Goal: Use online tool/utility: Utilize a website feature to perform a specific function

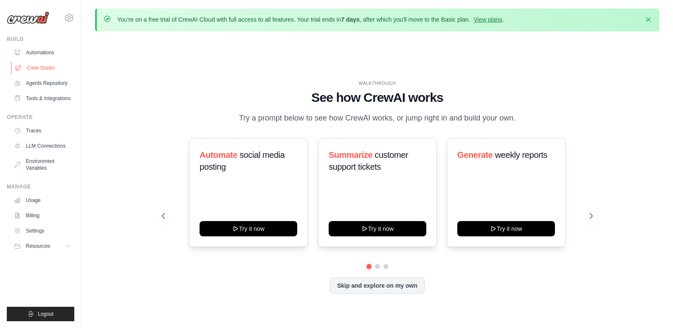
click at [45, 65] on link "Crew Studio" at bounding box center [43, 68] width 64 height 14
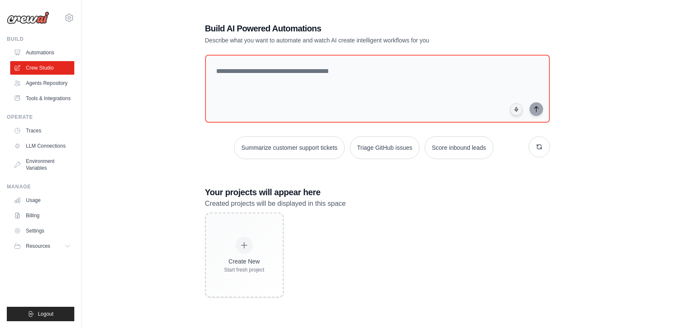
scroll to position [47, 0]
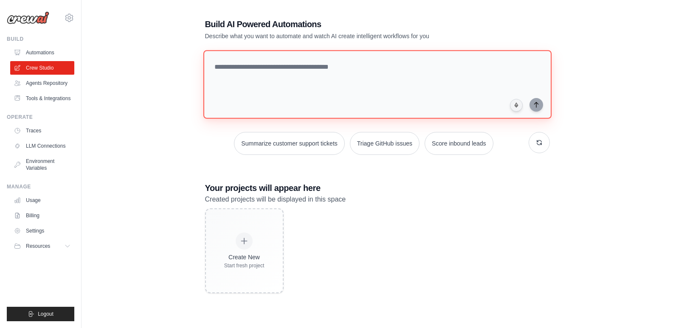
click at [403, 93] on textarea at bounding box center [377, 84] width 348 height 69
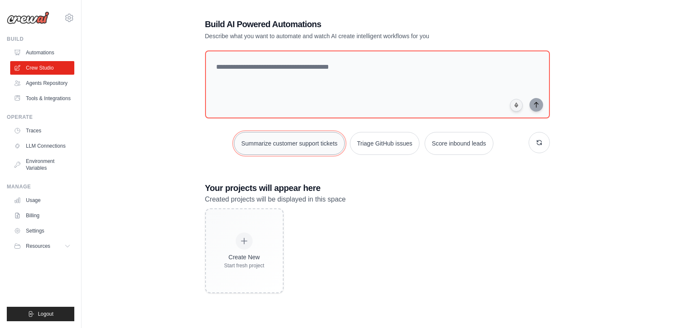
click at [326, 137] on button "Summarize customer support tickets" at bounding box center [289, 143] width 110 height 23
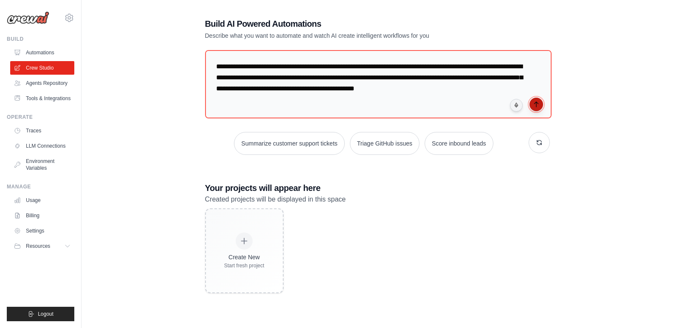
click at [537, 106] on icon "submit" at bounding box center [536, 104] width 7 height 7
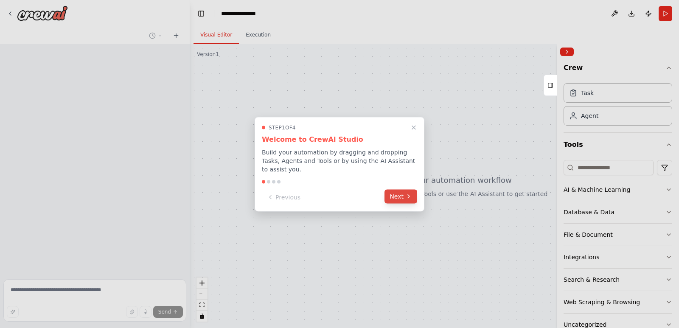
click at [406, 195] on icon at bounding box center [408, 196] width 7 height 7
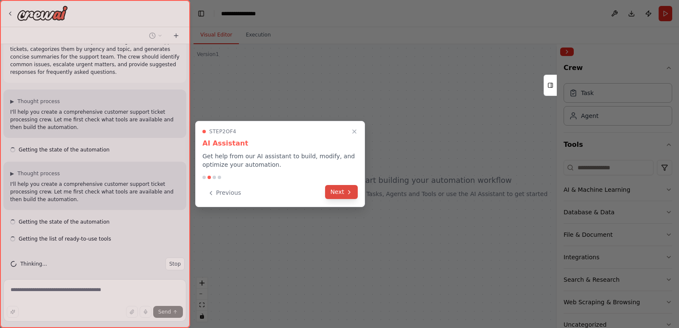
scroll to position [28, 0]
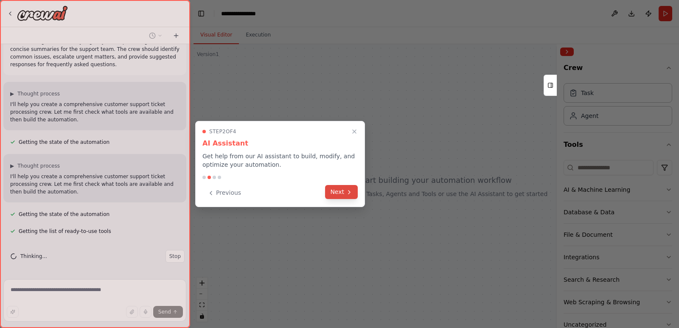
click at [349, 195] on icon at bounding box center [349, 192] width 7 height 7
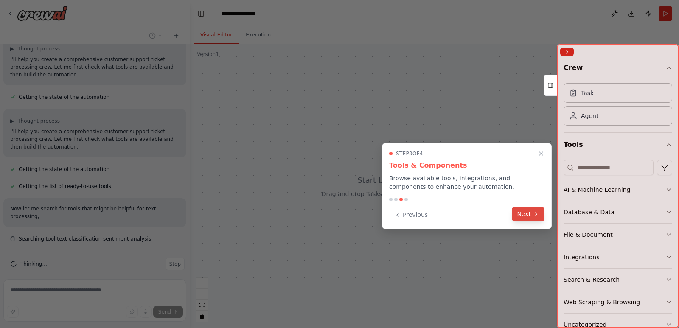
scroll to position [80, 0]
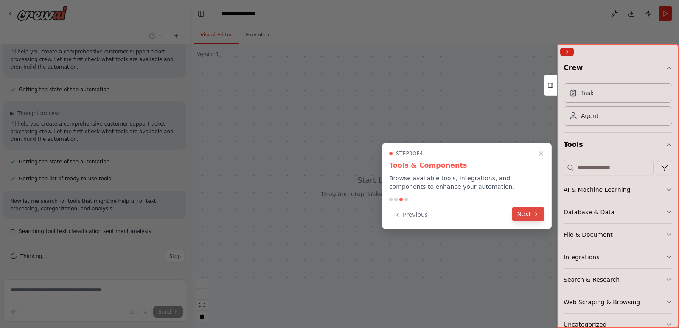
click at [534, 217] on icon at bounding box center [536, 214] width 7 height 7
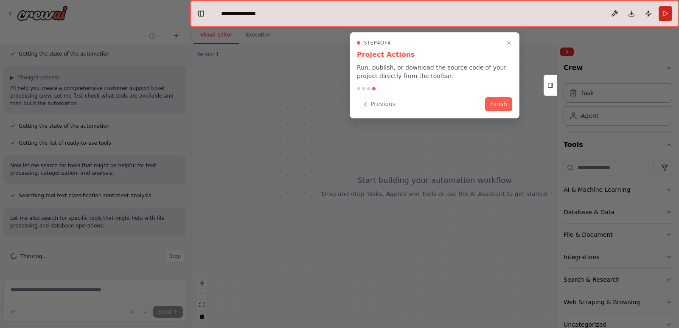
scroll to position [133, 0]
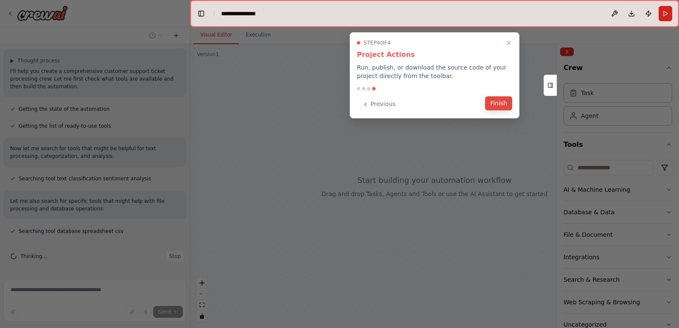
click at [490, 104] on button "Finish" at bounding box center [498, 103] width 27 height 14
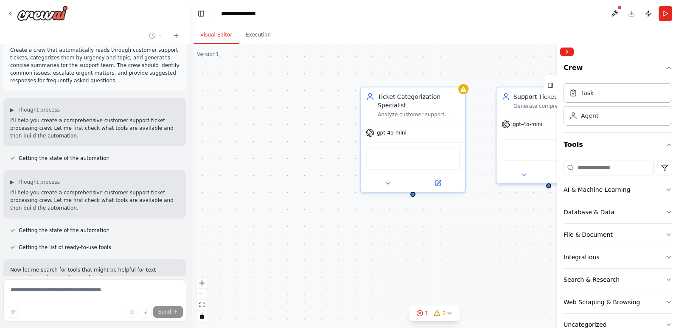
scroll to position [0, 0]
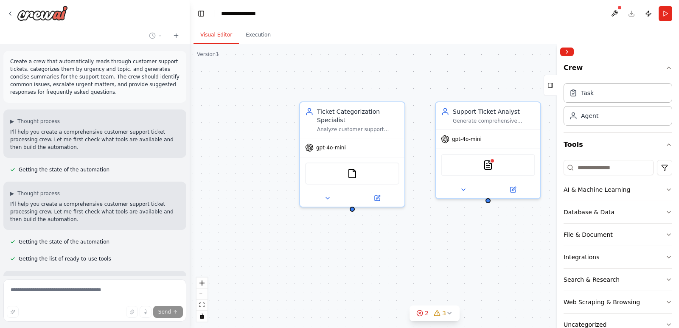
drag, startPoint x: 500, startPoint y: 234, endPoint x: 394, endPoint y: 236, distance: 106.6
click at [406, 249] on div "Ticket Categorization Specialist Analyze customer support tickets from {ticket_…" at bounding box center [434, 186] width 489 height 284
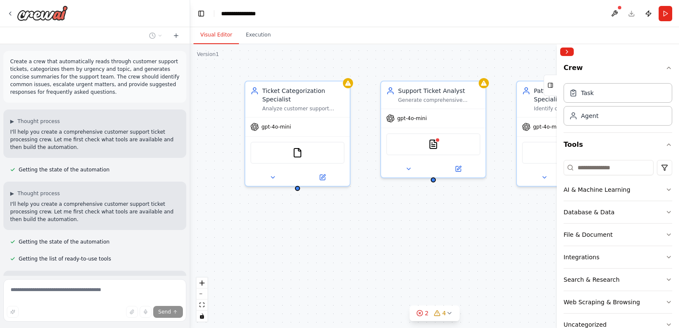
drag, startPoint x: 394, startPoint y: 236, endPoint x: 385, endPoint y: 228, distance: 12.3
click at [385, 228] on div "Ticket Categorization Specialist Analyze customer support tickets from {ticket_…" at bounding box center [434, 186] width 489 height 284
click at [484, 235] on div "Ticket Categorization Specialist Analyze customer support tickets from {ticket_…" at bounding box center [434, 186] width 489 height 284
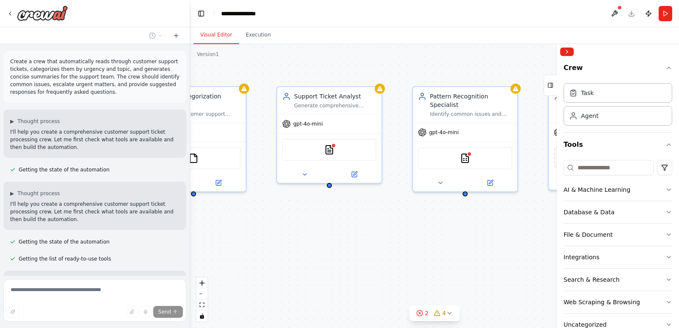
drag, startPoint x: 484, startPoint y: 235, endPoint x: 380, endPoint y: 240, distance: 104.1
click at [380, 240] on div "Ticket Categorization Specialist Analyze customer support tickets from {ticket_…" at bounding box center [434, 186] width 489 height 284
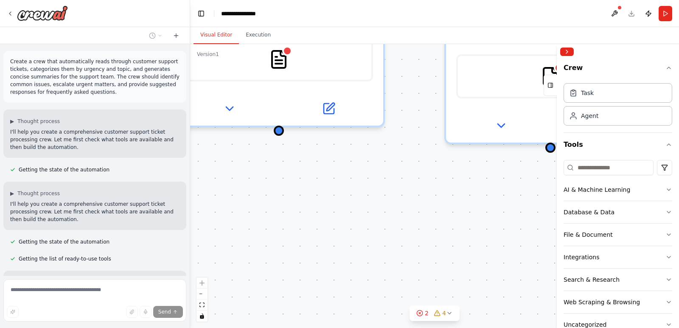
click at [511, 232] on div "Ticket Categorization Specialist Analyze customer support tickets from {ticket_…" at bounding box center [434, 186] width 489 height 284
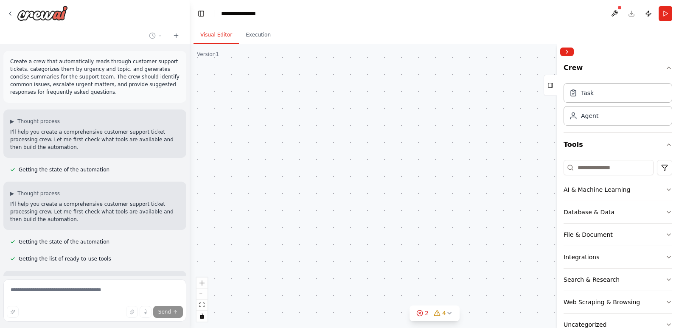
drag, startPoint x: 480, startPoint y: 231, endPoint x: 478, endPoint y: 248, distance: 17.6
click at [478, 248] on div "Triggers No triggers configured Event Schedule Manage Ticket Categorization Spe…" at bounding box center [434, 186] width 489 height 284
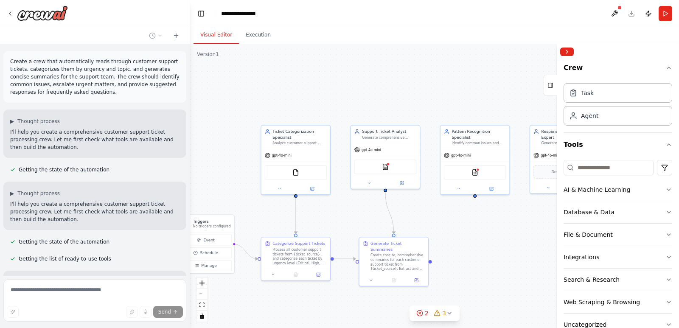
click at [503, 236] on div ".deletable-edge-delete-btn { width: 20px; height: 20px; border: 0px solid #ffff…" at bounding box center [434, 186] width 489 height 284
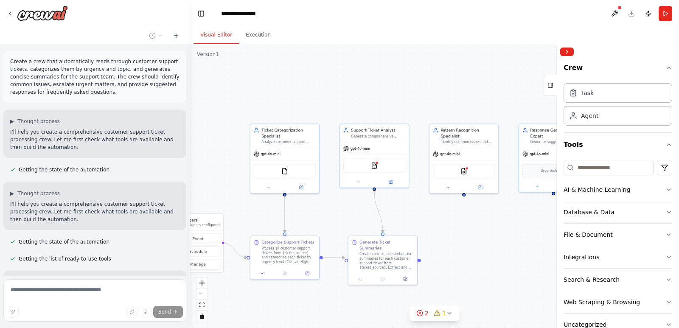
drag, startPoint x: 503, startPoint y: 236, endPoint x: 491, endPoint y: 221, distance: 19.4
click at [491, 221] on div ".deletable-edge-delete-btn { width: 20px; height: 20px; border: 0px solid #ffff…" at bounding box center [434, 186] width 489 height 284
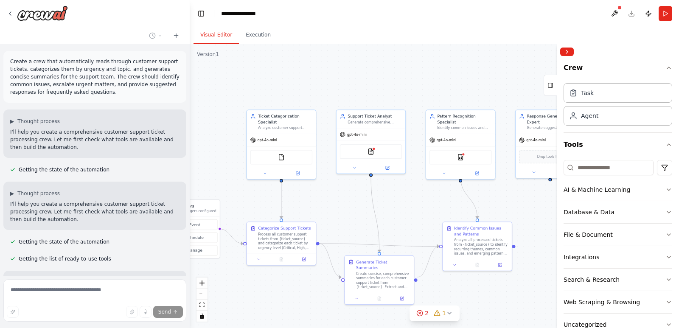
click at [489, 221] on div ".deletable-edge-delete-btn { width: 20px; height: 20px; border: 0px solid #ffff…" at bounding box center [434, 186] width 489 height 284
click at [202, 283] on icon "zoom in" at bounding box center [202, 283] width 5 height 5
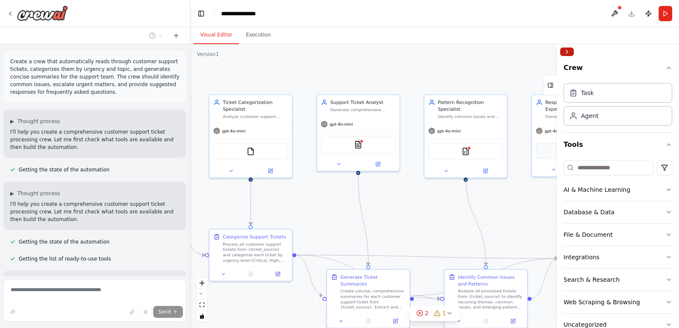
click at [568, 53] on button "Collapse right sidebar" at bounding box center [567, 52] width 14 height 8
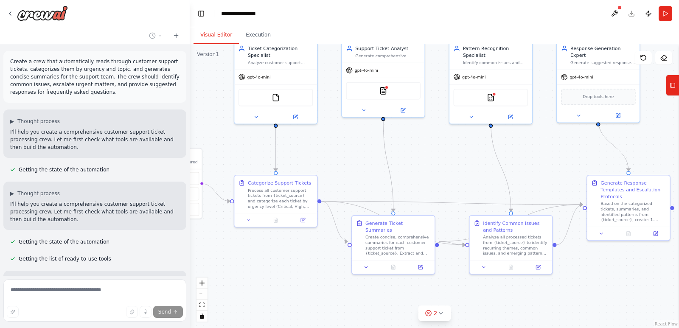
drag, startPoint x: 519, startPoint y: 214, endPoint x: 544, endPoint y: 160, distance: 59.4
click at [544, 160] on div ".deletable-edge-delete-btn { width: 20px; height: 20px; border: 0px solid #ffff…" at bounding box center [434, 186] width 489 height 284
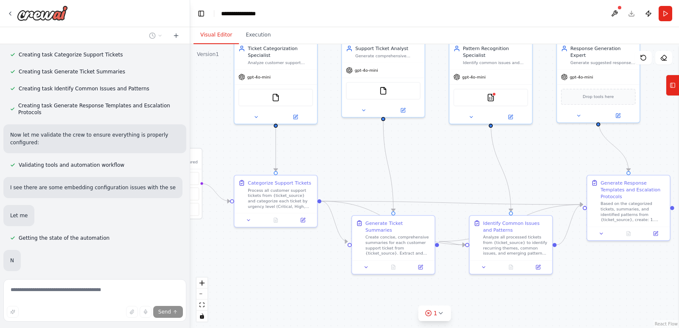
scroll to position [530, 0]
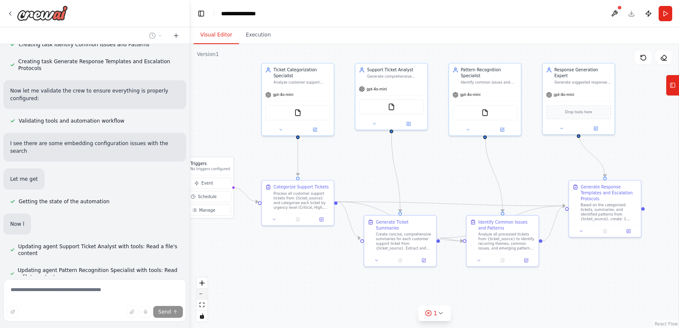
click at [204, 295] on button "zoom out" at bounding box center [202, 294] width 11 height 11
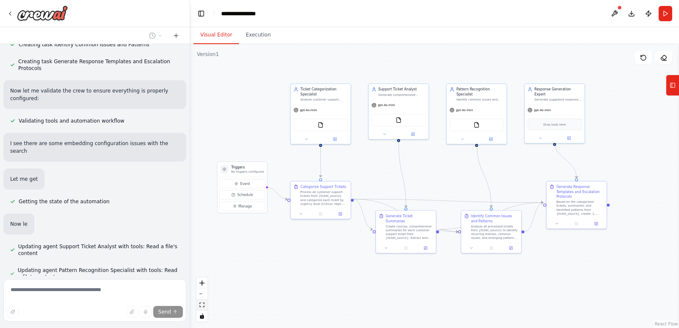
click at [199, 305] on button "fit view" at bounding box center [202, 305] width 11 height 11
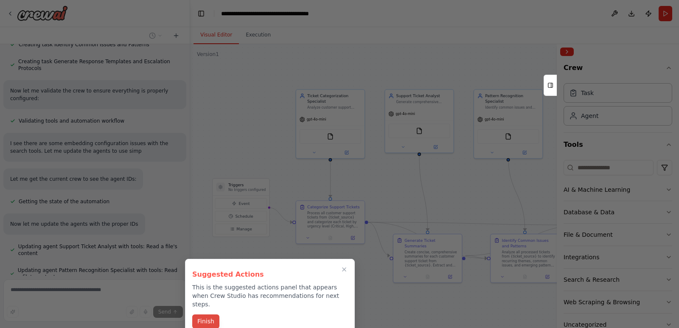
click at [202, 317] on button "Finish" at bounding box center [205, 322] width 27 height 14
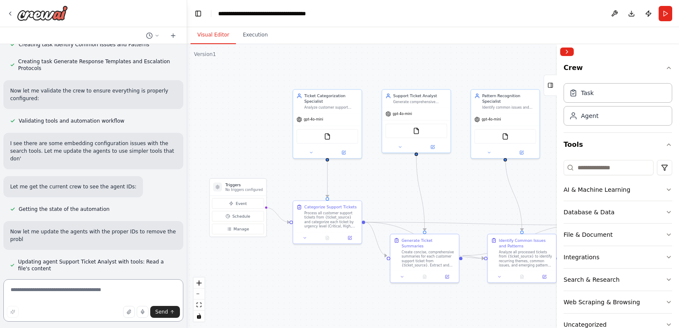
click at [188, 228] on div "Create a crew that automatically reads through customer support tickets, catego…" at bounding box center [339, 164] width 679 height 328
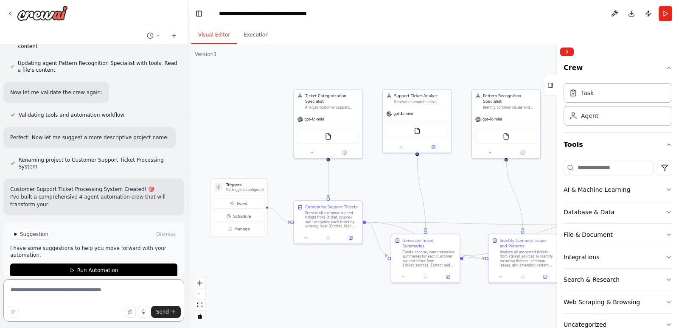
scroll to position [760, 0]
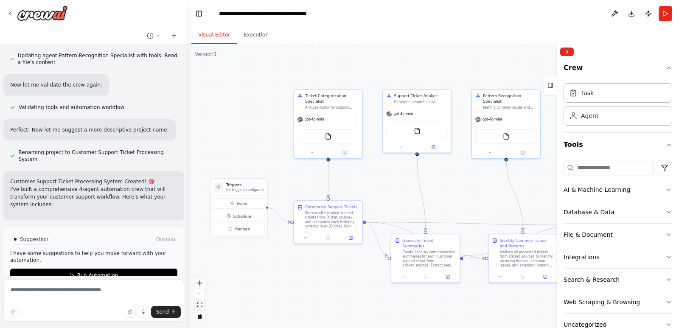
click at [200, 304] on icon "fit view" at bounding box center [199, 305] width 5 height 5
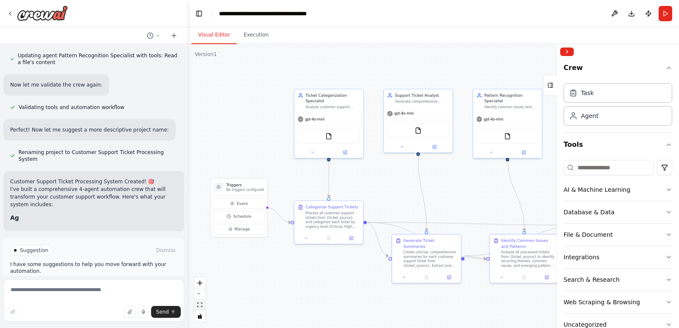
scroll to position [776, 0]
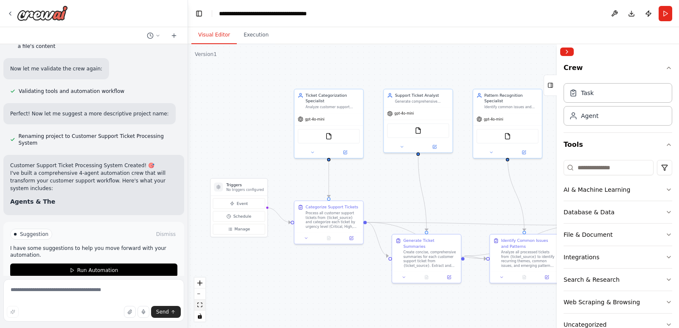
click at [200, 304] on icon "fit view" at bounding box center [199, 305] width 5 height 5
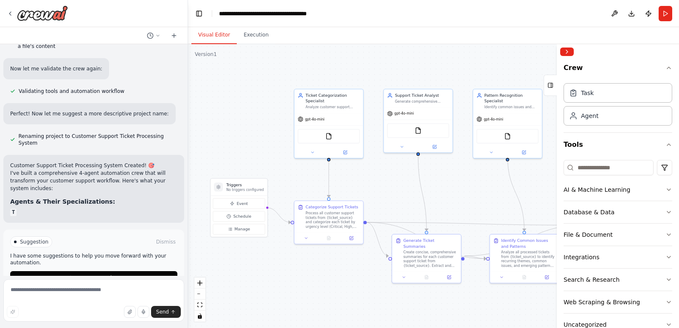
scroll to position [784, 0]
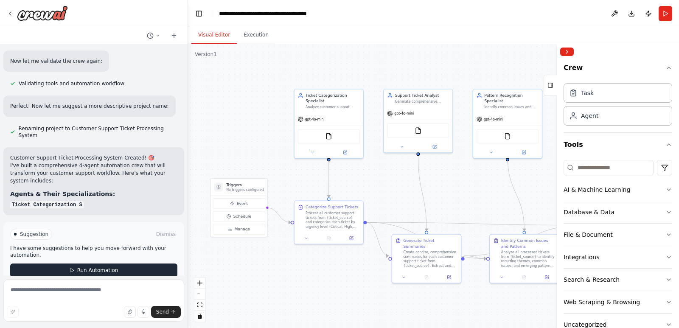
click at [99, 267] on span "Run Automation" at bounding box center [97, 270] width 41 height 7
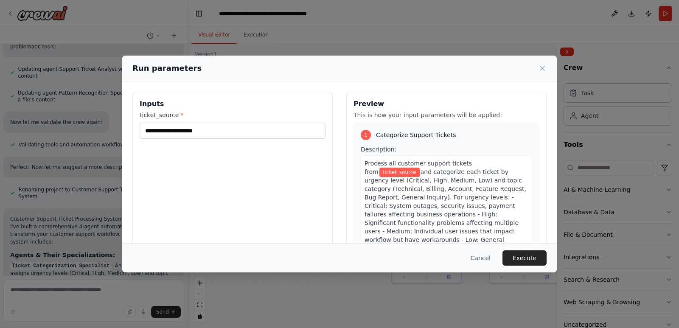
scroll to position [731, 0]
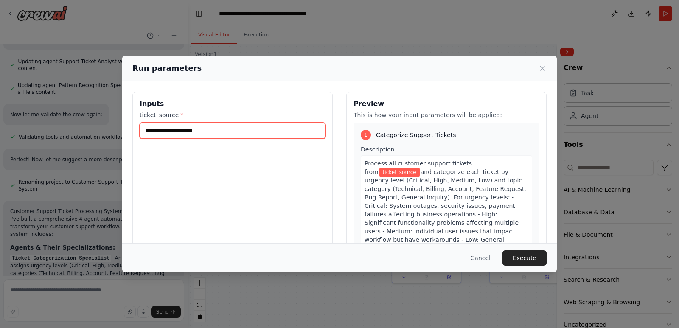
click at [222, 132] on input "ticket_source *" at bounding box center [233, 131] width 186 height 16
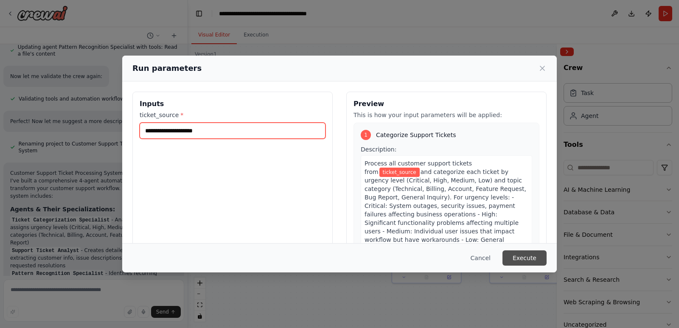
scroll to position [776, 0]
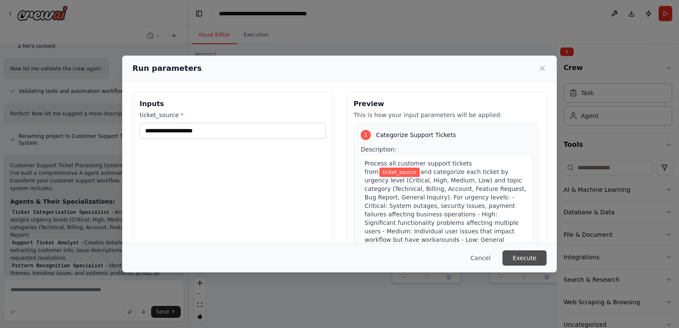
click at [537, 260] on button "Execute" at bounding box center [525, 257] width 44 height 15
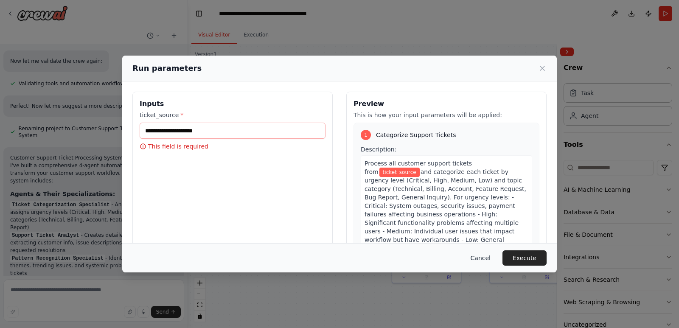
click at [494, 255] on button "Cancel" at bounding box center [481, 257] width 34 height 15
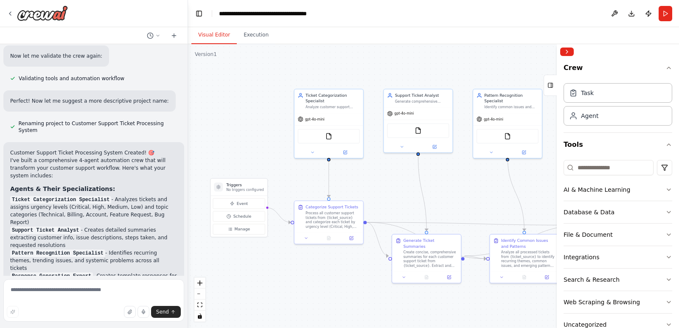
scroll to position [800, 0]
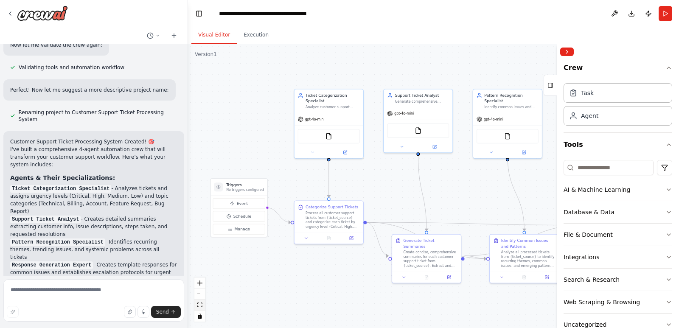
click at [201, 306] on icon "fit view" at bounding box center [199, 305] width 5 height 5
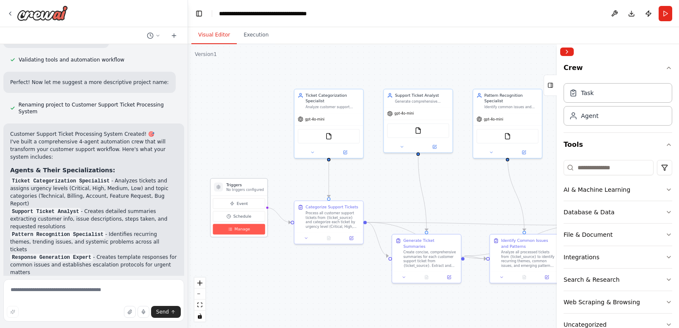
scroll to position [815, 0]
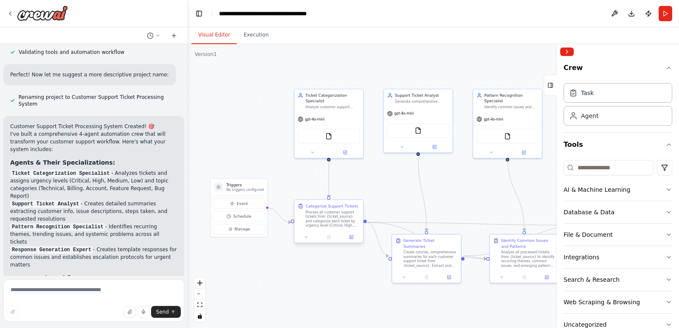
click at [336, 218] on div "Process all customer support tickets from {ticket_source} and categorize each t…" at bounding box center [333, 219] width 54 height 18
click at [305, 237] on icon at bounding box center [306, 237] width 5 height 5
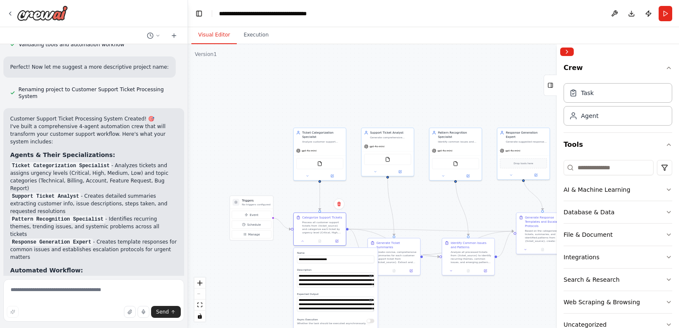
scroll to position [22, 0]
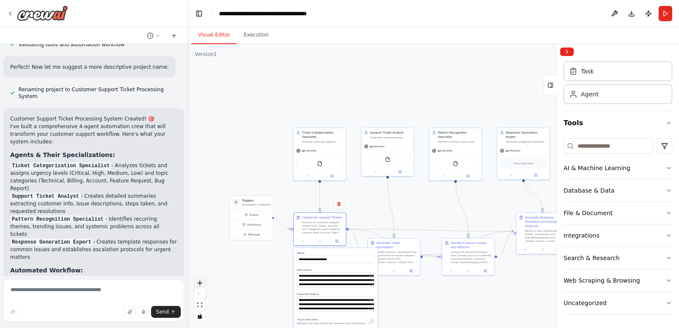
click at [200, 283] on icon "zoom in" at bounding box center [199, 283] width 5 height 5
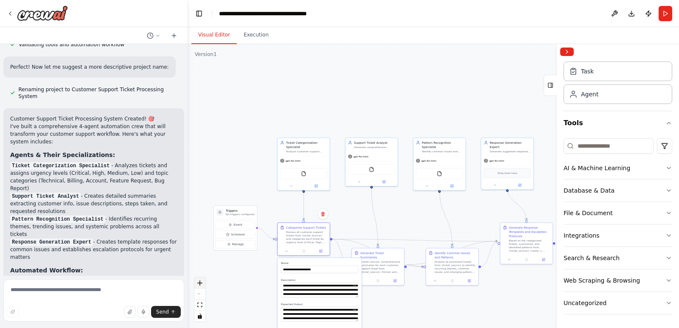
click at [201, 284] on icon "zoom in" at bounding box center [199, 283] width 5 height 5
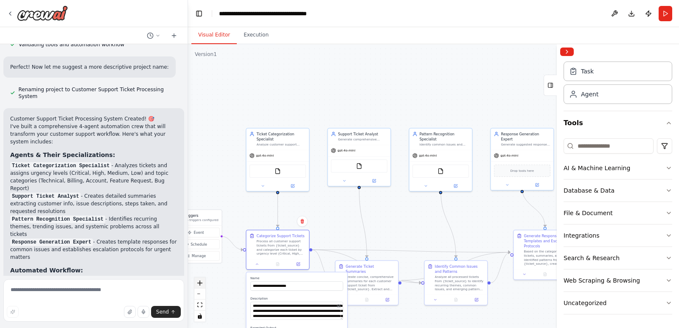
click at [201, 284] on icon "zoom in" at bounding box center [199, 283] width 5 height 5
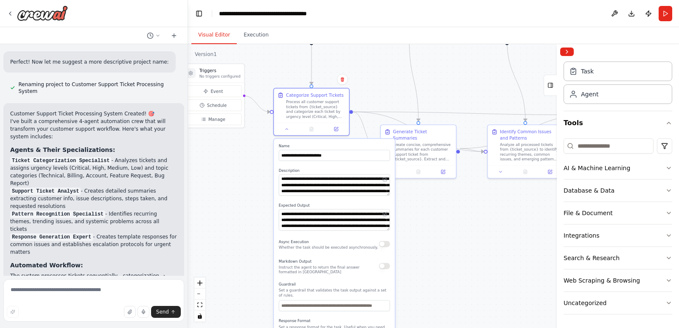
scroll to position [839, 0]
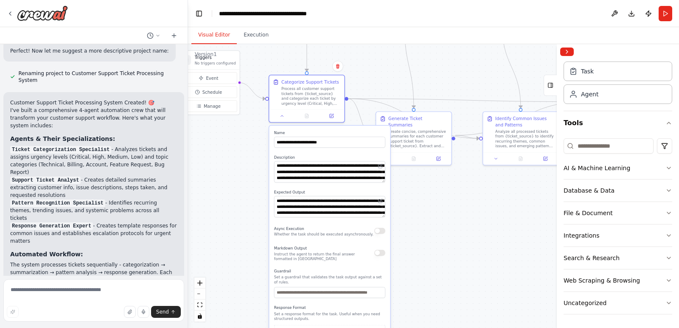
drag, startPoint x: 333, startPoint y: 215, endPoint x: 402, endPoint y: 188, distance: 74.9
click at [392, 52] on div ".deletable-edge-delete-btn { width: 20px; height: 20px; border: 0px solid #ffff…" at bounding box center [433, 186] width 491 height 284
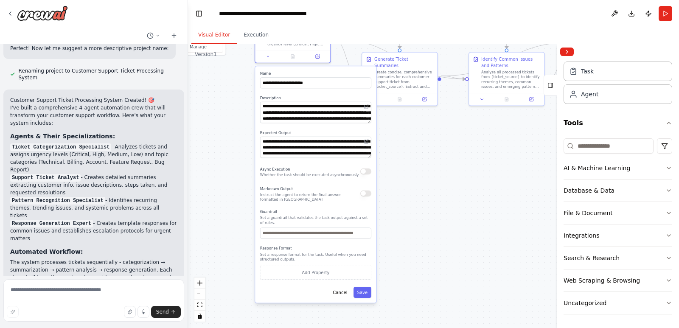
scroll to position [852, 0]
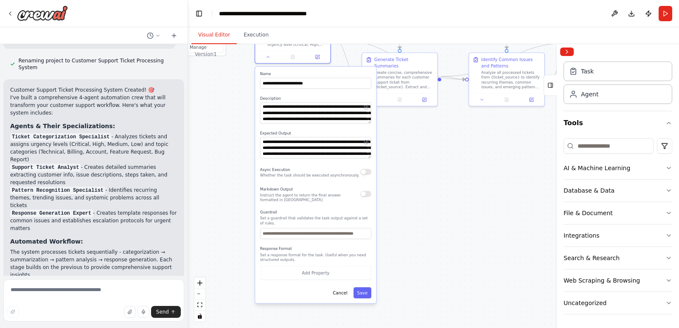
drag, startPoint x: 429, startPoint y: 220, endPoint x: 417, endPoint y: 164, distance: 57.4
click at [417, 164] on div ".deletable-edge-delete-btn { width: 20px; height: 20px; border: 0px solid #ffff…" at bounding box center [433, 186] width 491 height 284
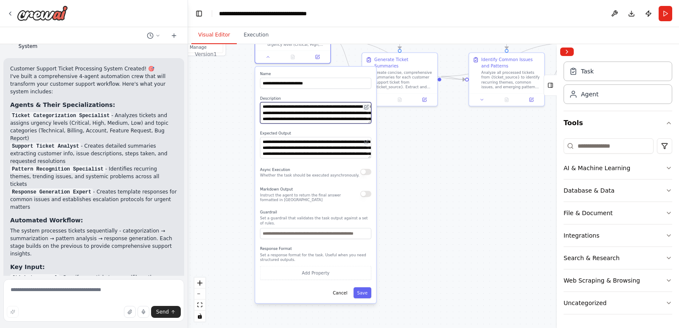
scroll to position [883, 0]
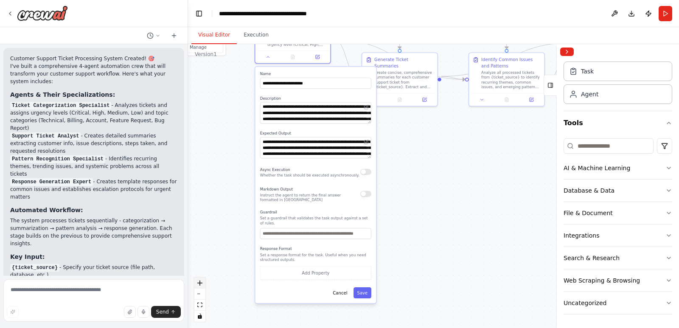
click at [197, 283] on button "zoom in" at bounding box center [199, 283] width 11 height 11
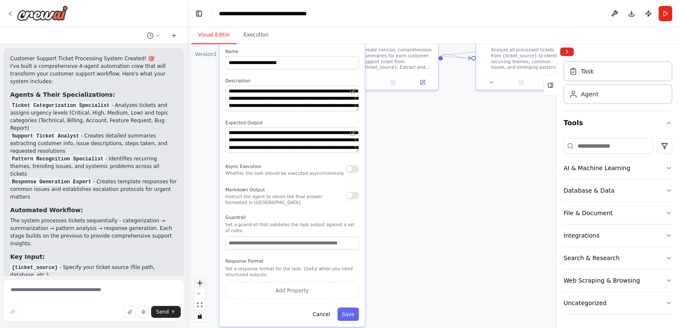
scroll to position [891, 0]
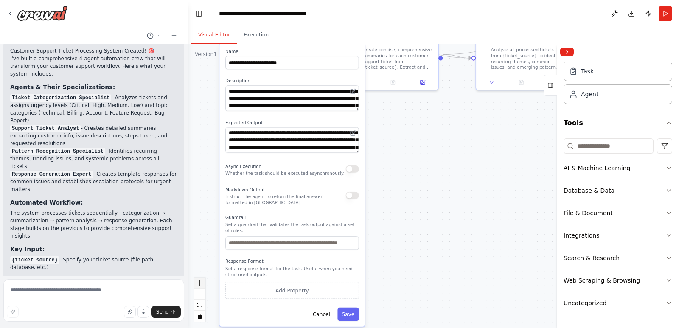
click at [197, 282] on button "zoom in" at bounding box center [199, 283] width 11 height 11
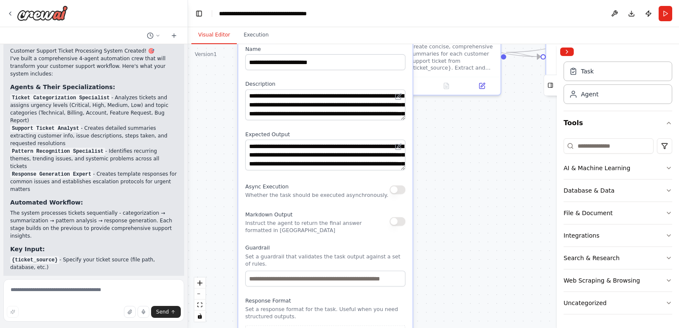
drag, startPoint x: 393, startPoint y: 125, endPoint x: 386, endPoint y: 97, distance: 28.4
click at [464, 149] on div ".deletable-edge-delete-btn { width: 20px; height: 20px; border: 0px solid #ffff…" at bounding box center [433, 186] width 491 height 284
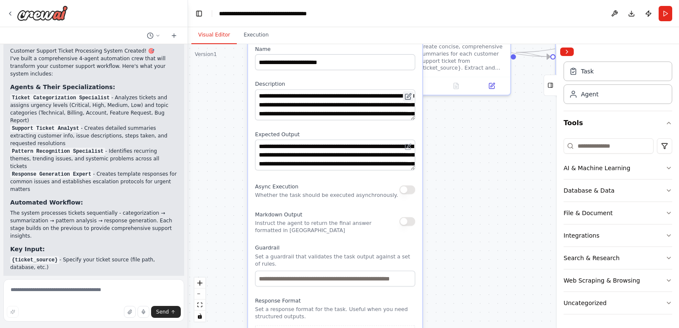
click at [405, 98] on icon at bounding box center [407, 96] width 5 height 5
click at [409, 93] on icon at bounding box center [408, 96] width 7 height 7
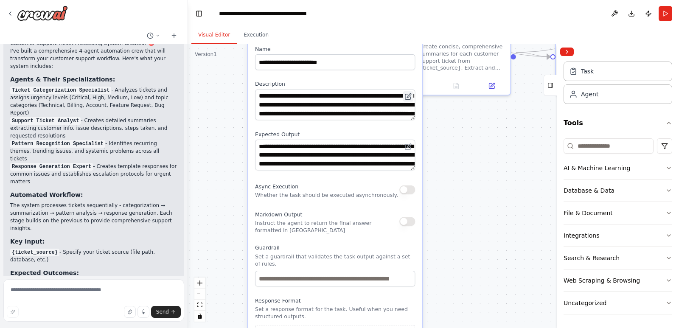
click at [408, 94] on icon at bounding box center [408, 96] width 7 height 7
click at [413, 116] on textarea "**********" at bounding box center [335, 105] width 160 height 31
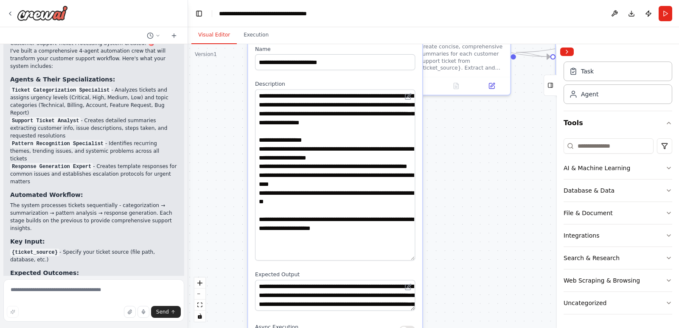
scroll to position [906, 0]
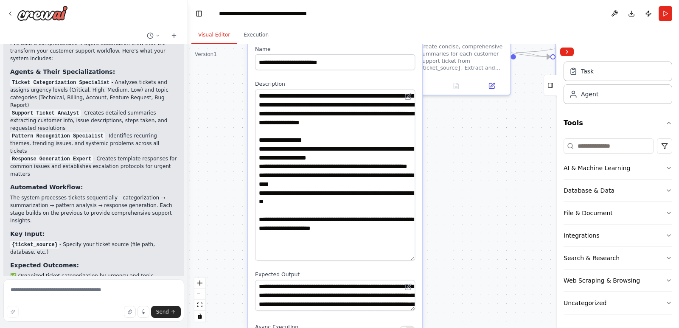
drag, startPoint x: 414, startPoint y: 118, endPoint x: 414, endPoint y: 260, distance: 142.2
click at [414, 260] on textarea "**********" at bounding box center [335, 175] width 160 height 171
click at [411, 257] on textarea "**********" at bounding box center [335, 175] width 160 height 170
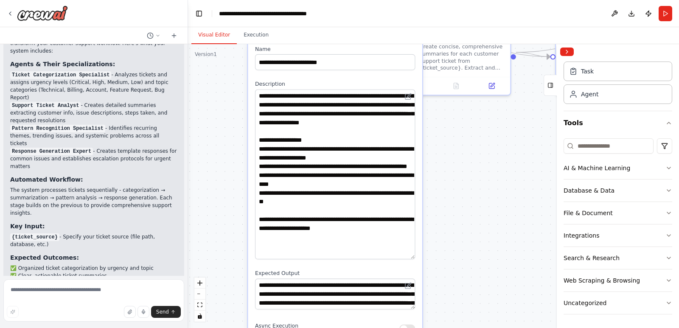
scroll to position [922, 0]
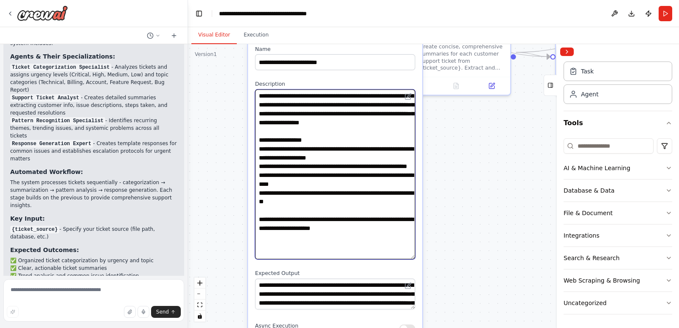
drag, startPoint x: 260, startPoint y: 105, endPoint x: 297, endPoint y: 103, distance: 36.6
click at [297, 103] on textarea "**********" at bounding box center [335, 175] width 160 height 170
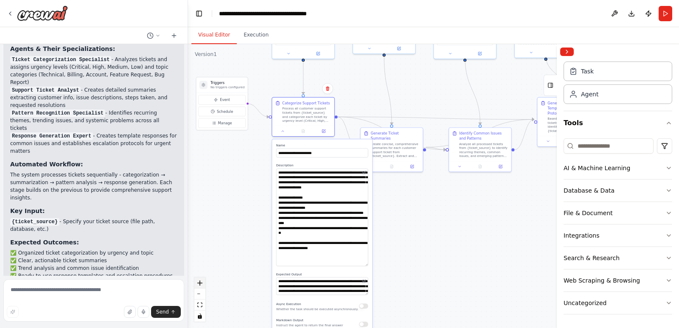
click at [200, 282] on icon "zoom in" at bounding box center [199, 283] width 5 height 5
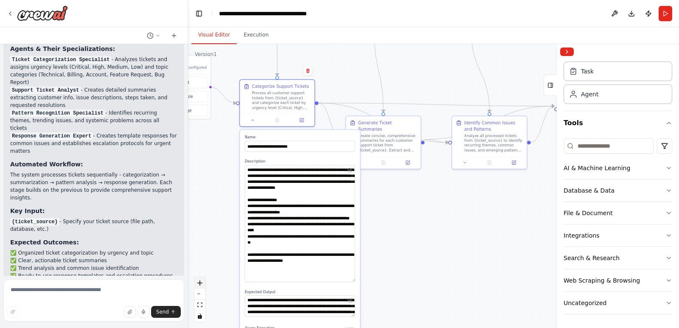
click at [200, 282] on icon "zoom in" at bounding box center [199, 283] width 5 height 5
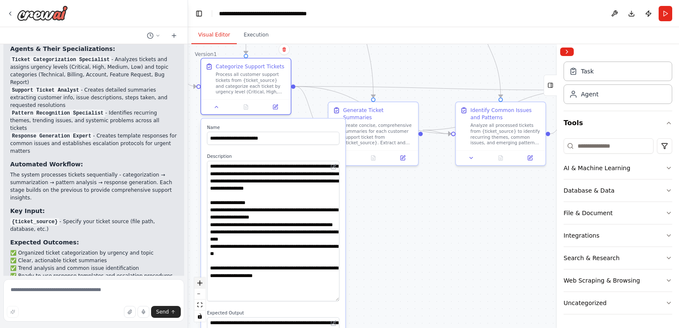
click at [200, 282] on icon "zoom in" at bounding box center [199, 283] width 5 height 5
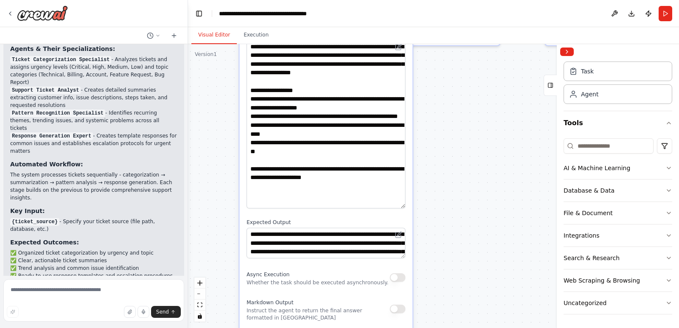
drag, startPoint x: 390, startPoint y: 273, endPoint x: 465, endPoint y: 145, distance: 148.0
click at [475, 117] on div ".deletable-edge-delete-btn { width: 20px; height: 20px; border: 0px solid #ffff…" at bounding box center [433, 186] width 491 height 284
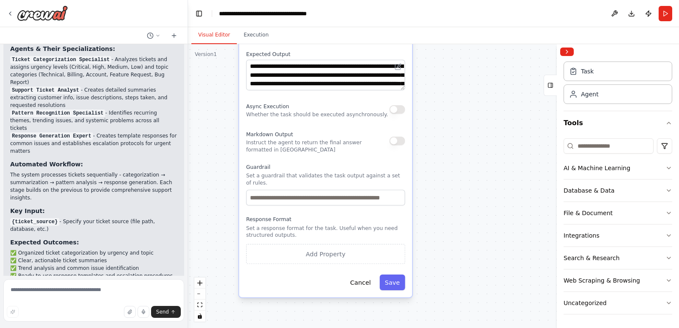
drag, startPoint x: 436, startPoint y: 178, endPoint x: 389, endPoint y: 115, distance: 77.9
click at [441, 110] on div ".deletable-edge-delete-btn { width: 20px; height: 20px; border: 0px solid #ffff…" at bounding box center [433, 186] width 491 height 284
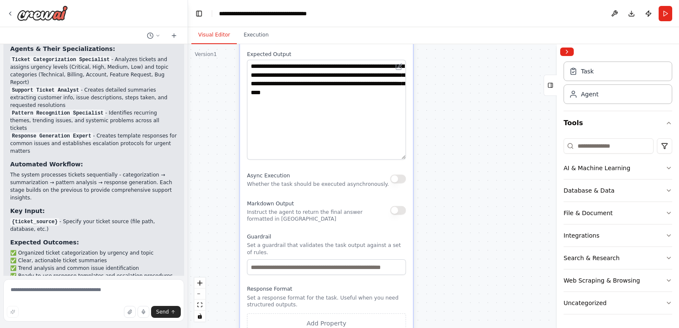
drag, startPoint x: 402, startPoint y: 88, endPoint x: 405, endPoint y: 157, distance: 69.3
click at [405, 157] on textarea "**********" at bounding box center [326, 110] width 159 height 100
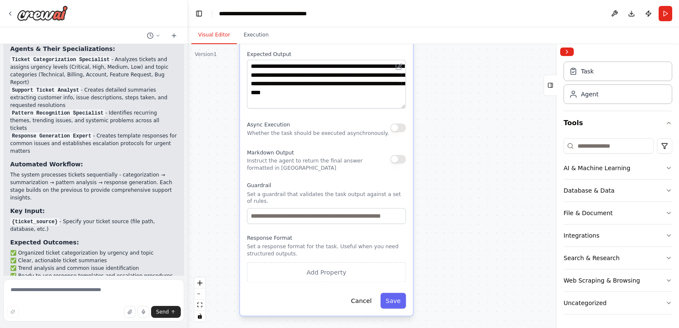
drag, startPoint x: 403, startPoint y: 155, endPoint x: 405, endPoint y: 104, distance: 51.0
click at [405, 104] on textarea "**********" at bounding box center [326, 84] width 159 height 49
